Goal: Use online tool/utility: Use online tool/utility

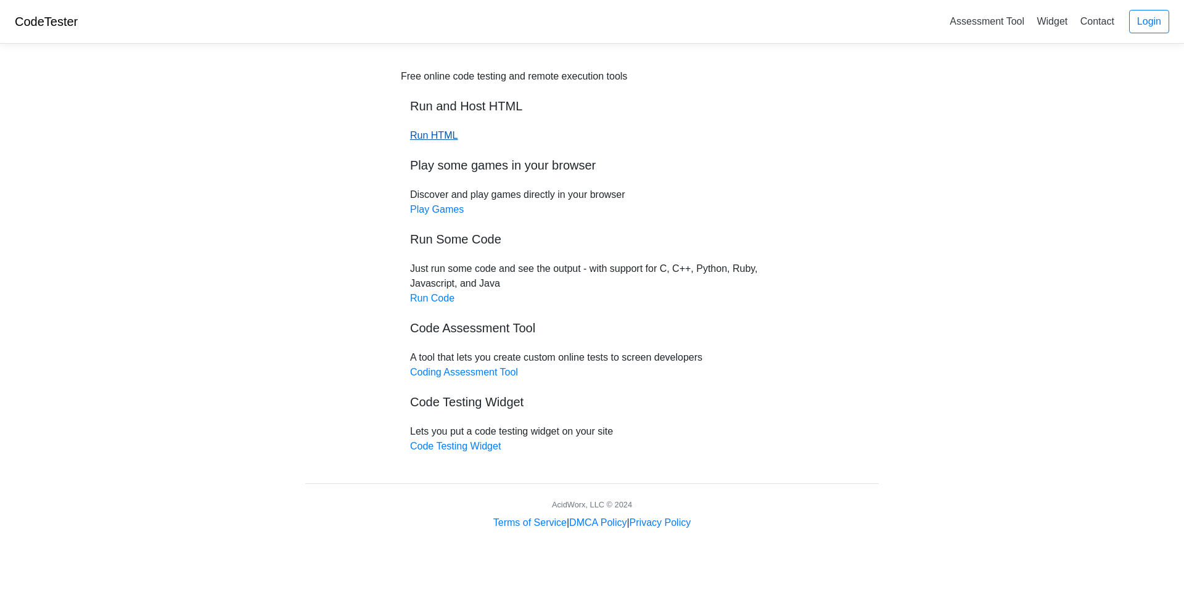
click at [424, 140] on link "Run HTML" at bounding box center [433, 135] width 47 height 10
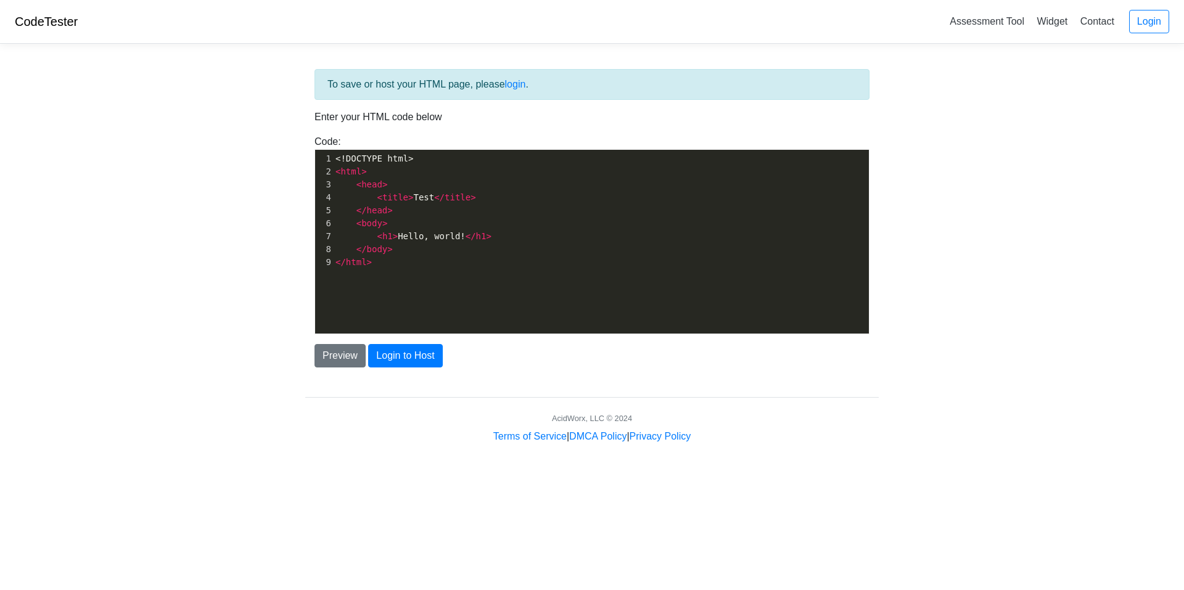
drag, startPoint x: 324, startPoint y: 159, endPoint x: 440, endPoint y: 276, distance: 164.4
click at [440, 276] on div "xxxxxxxxxx 1 <!DOCTYPE html> 2 < html > 3 < head > 4 < title > Test </ title > …" at bounding box center [601, 251] width 572 height 202
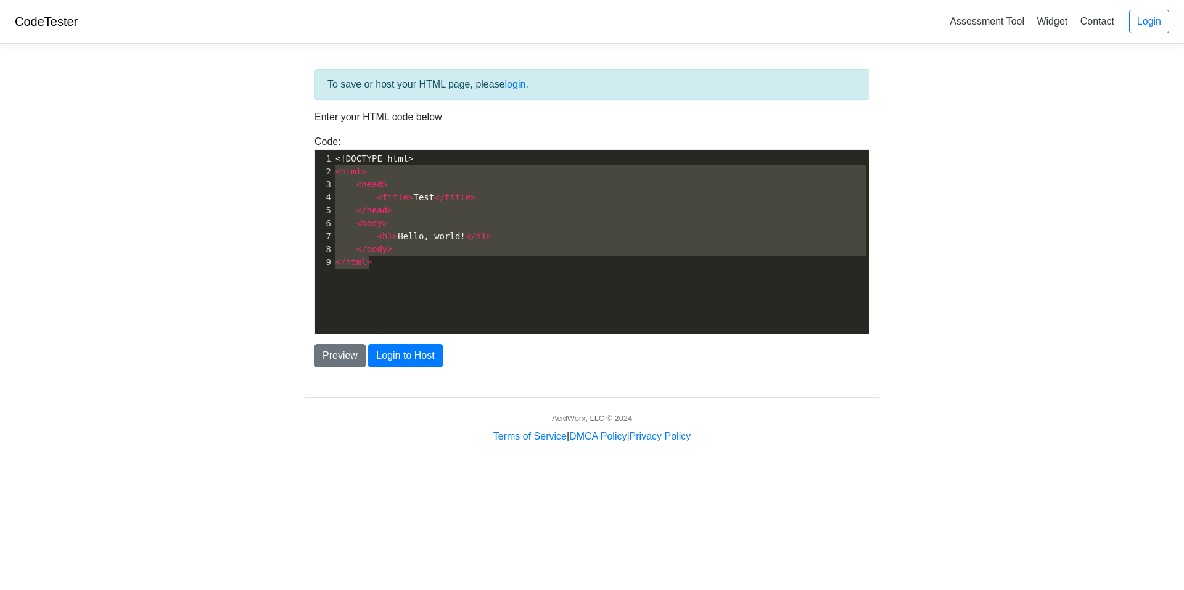
type textarea "<!DOCTYPE html> <html> <head> <title>Test</title> </head> <body> <h1>Hello, wor…"
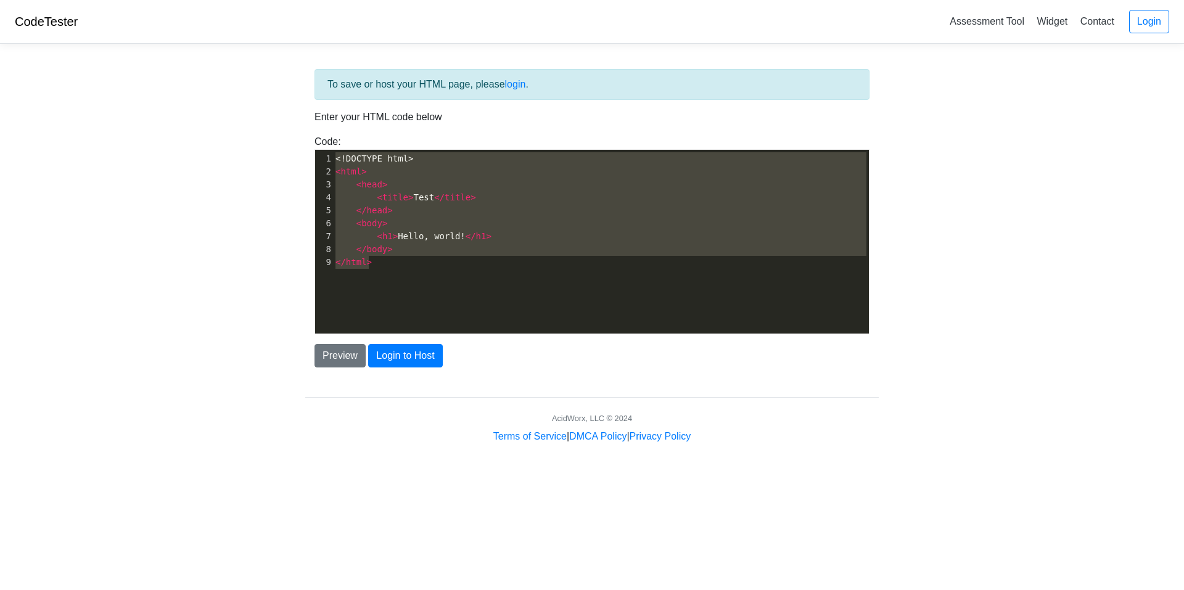
drag, startPoint x: 440, startPoint y: 276, endPoint x: 310, endPoint y: 120, distance: 203.2
click at [310, 120] on div "To save or host your HTML page, please login . Enter your HTML code below Code:…" at bounding box center [592, 218] width 574 height 299
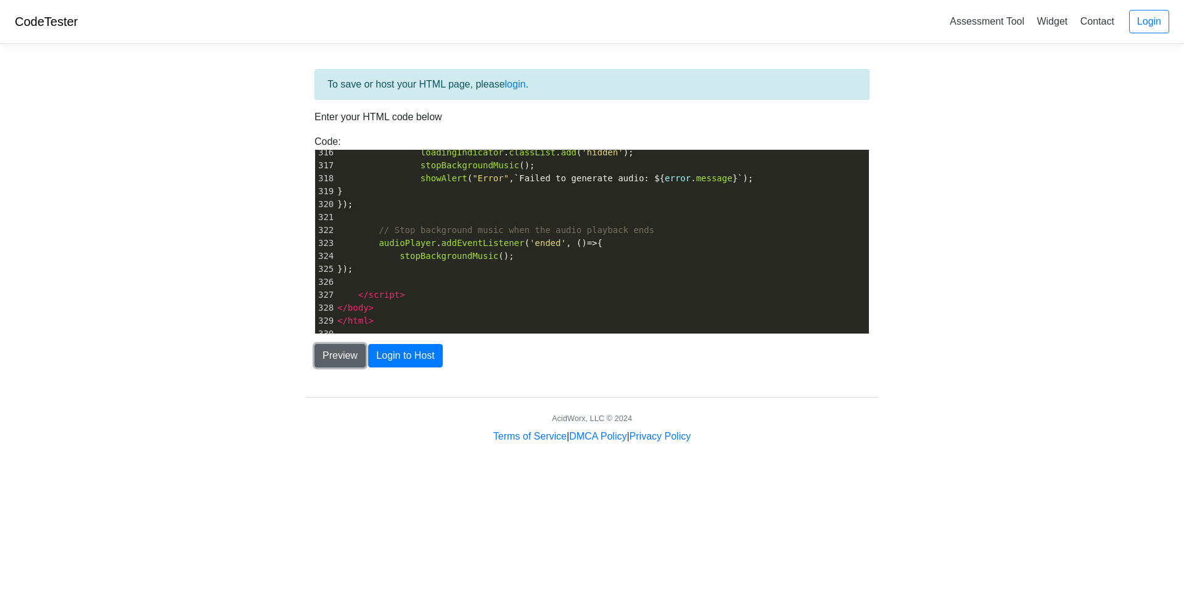
click at [353, 363] on button "Preview" at bounding box center [340, 355] width 51 height 23
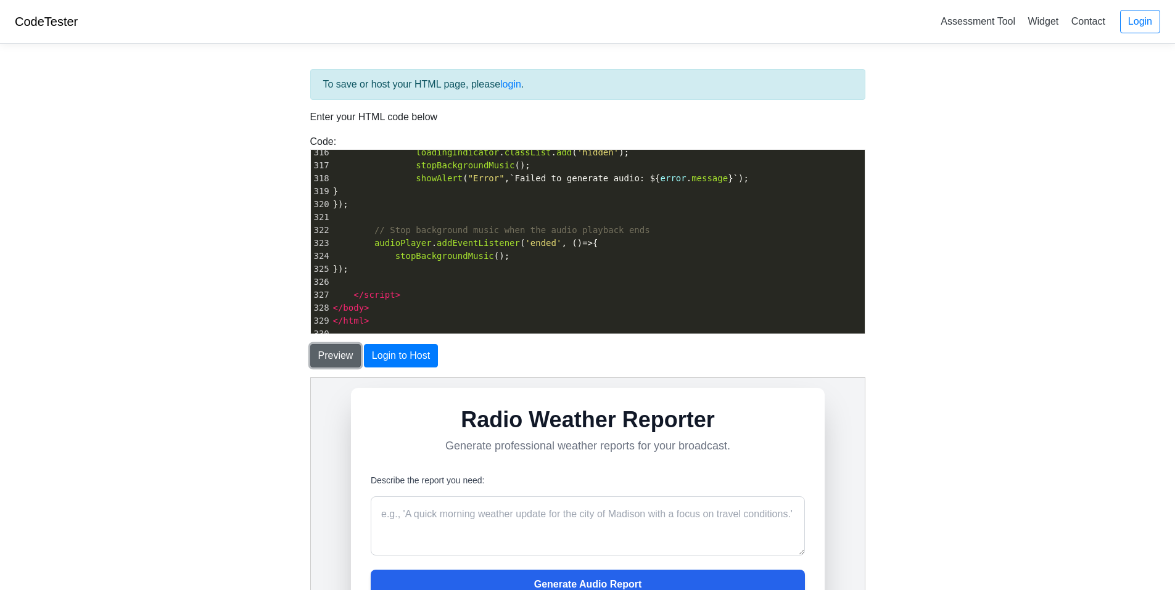
scroll to position [0, 0]
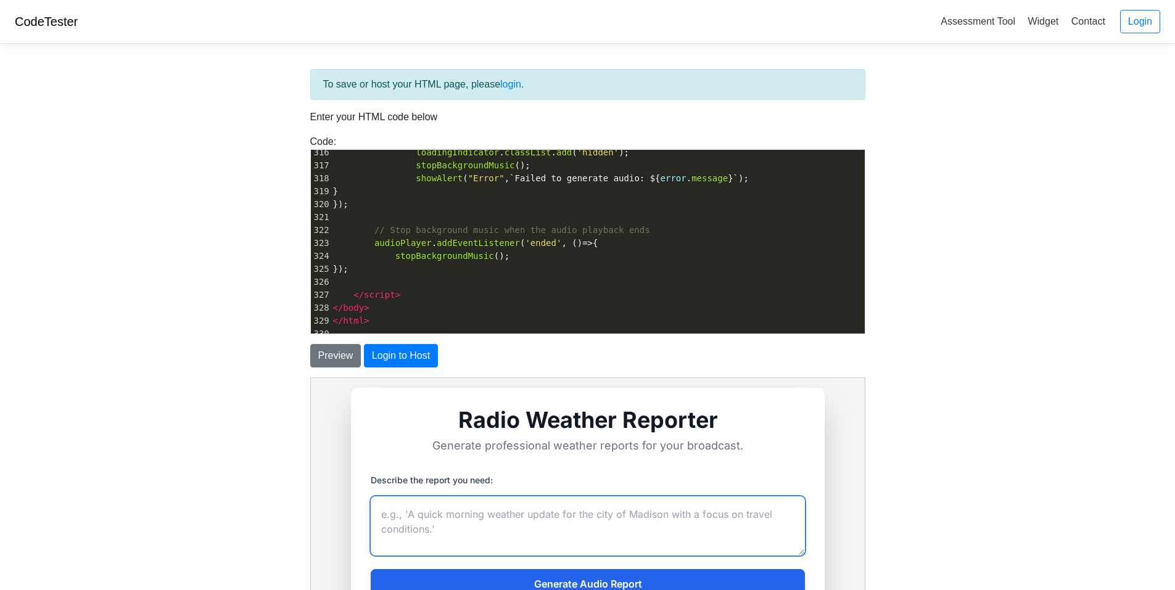
click at [570, 522] on textarea "Describe the report you need:" at bounding box center [587, 525] width 434 height 59
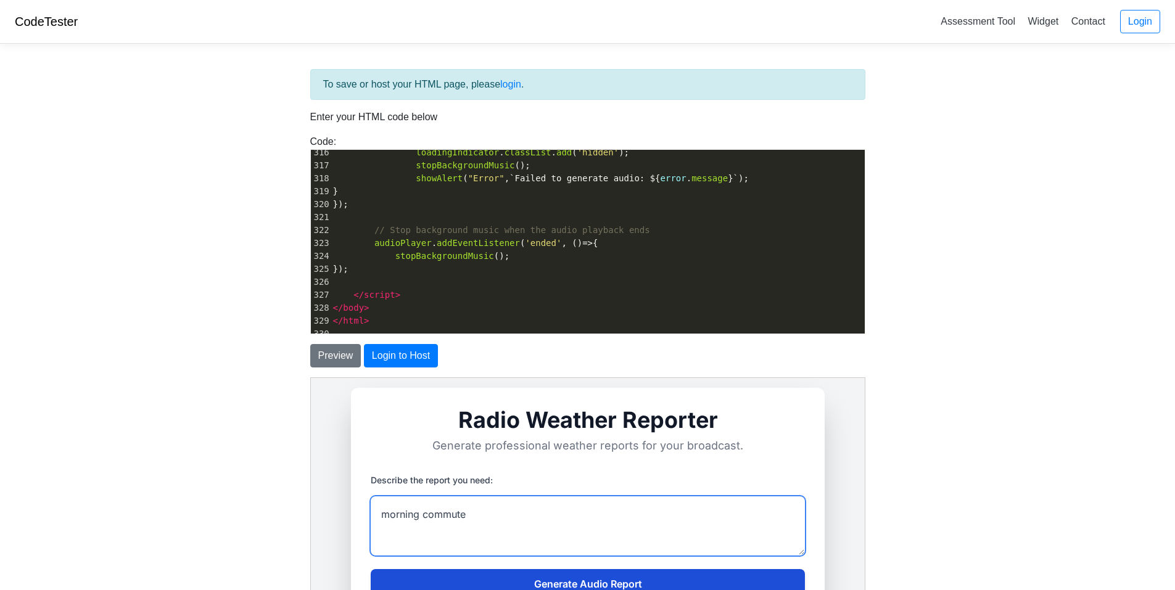
type textarea "morning commute"
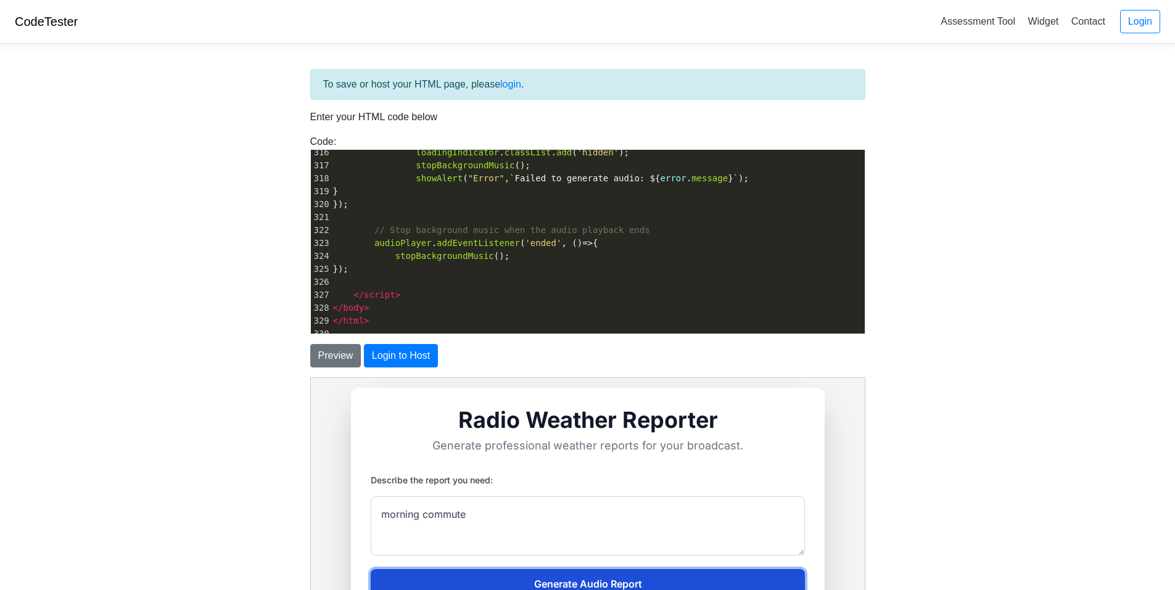
click at [592, 578] on button "Generate Audio Report" at bounding box center [587, 584] width 434 height 30
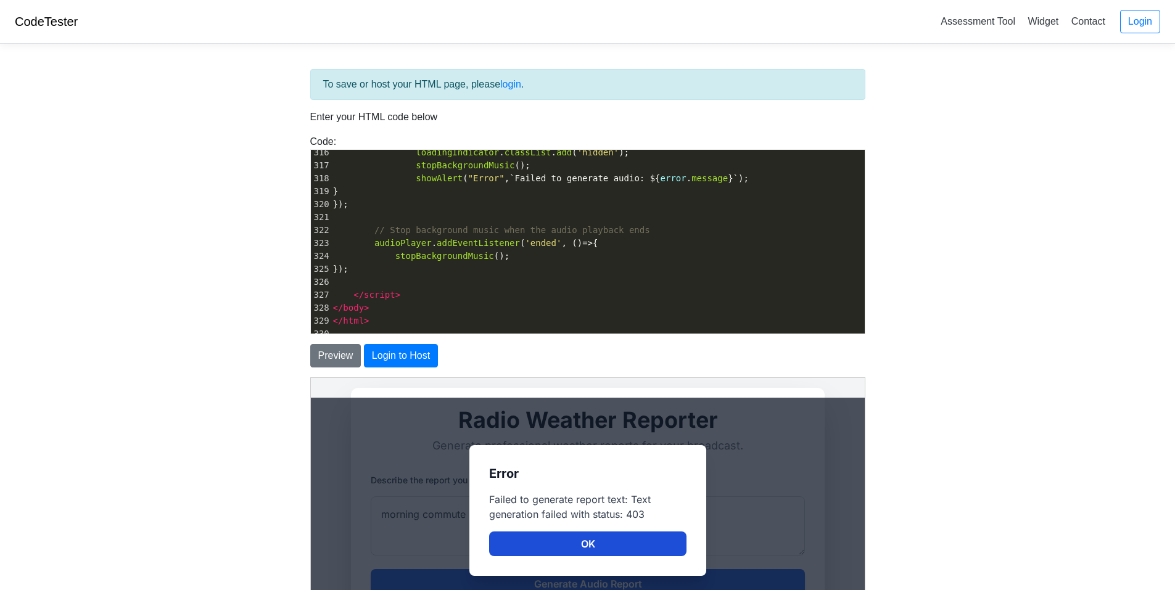
click at [605, 545] on button "OK" at bounding box center [586, 543] width 197 height 25
